Goal: Information Seeking & Learning: Learn about a topic

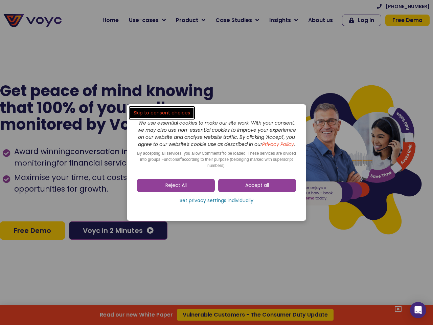
click at [257, 189] on span "Accept all" at bounding box center [257, 185] width 24 height 7
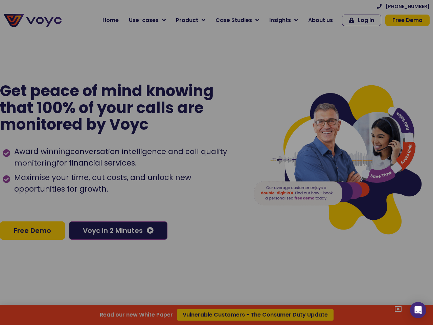
click at [176, 189] on div at bounding box center [216, 162] width 433 height 325
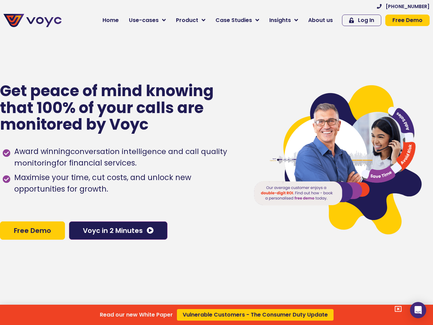
click at [217, 204] on div "Read our new White Paper Vulnerable Customers - The Consumer Duty Update" at bounding box center [216, 162] width 433 height 325
